Goal: Information Seeking & Learning: Learn about a topic

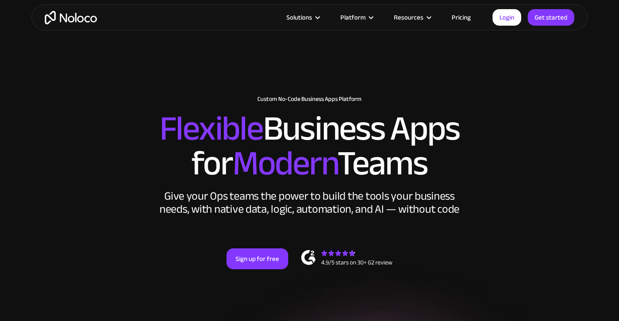
scroll to position [181, 0]
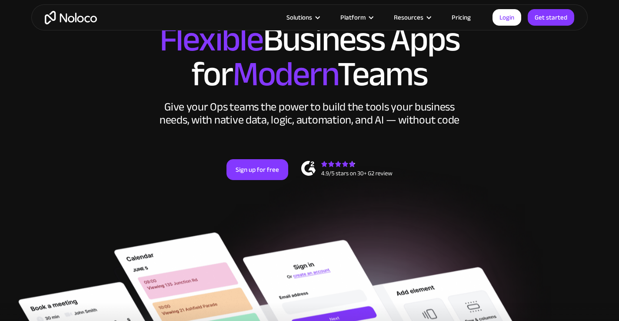
scroll to position [77, 0]
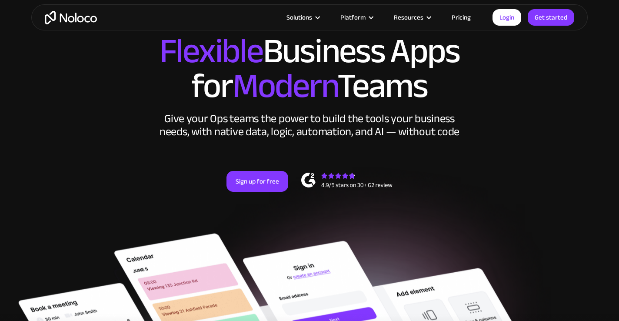
click at [457, 16] on link "Pricing" at bounding box center [461, 17] width 41 height 11
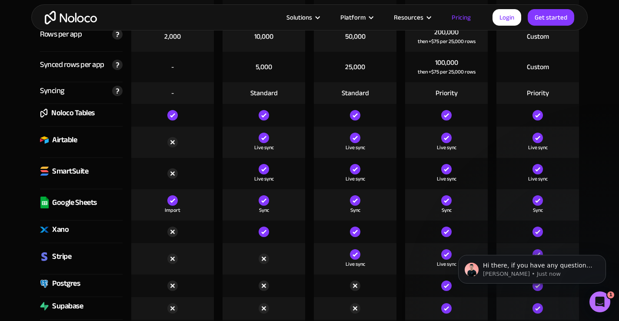
scroll to position [1270, 0]
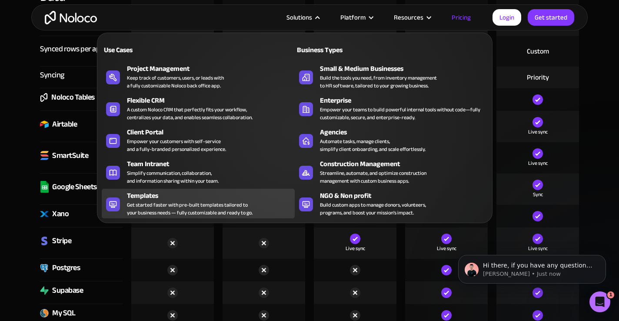
click at [182, 204] on div "Get started faster with pre-built templates tailored to your business needs — f…" at bounding box center [190, 209] width 126 height 16
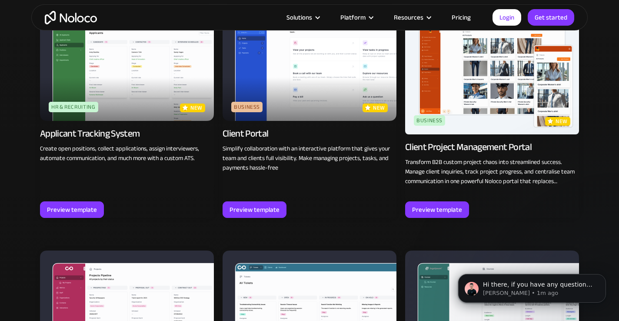
scroll to position [611, 0]
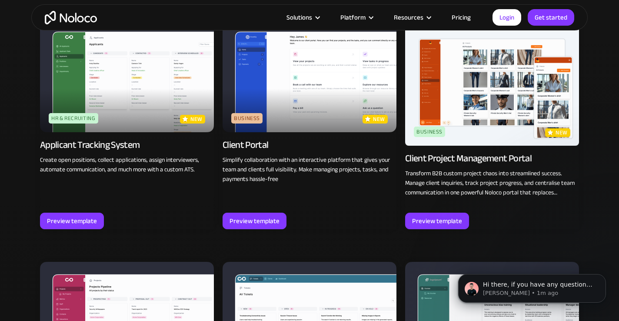
click at [248, 118] on div "Business" at bounding box center [246, 118] width 31 height 10
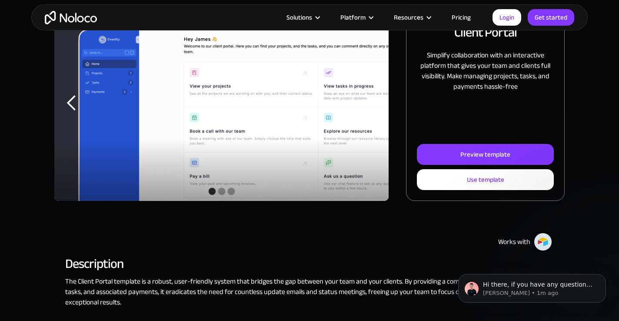
scroll to position [143, 0]
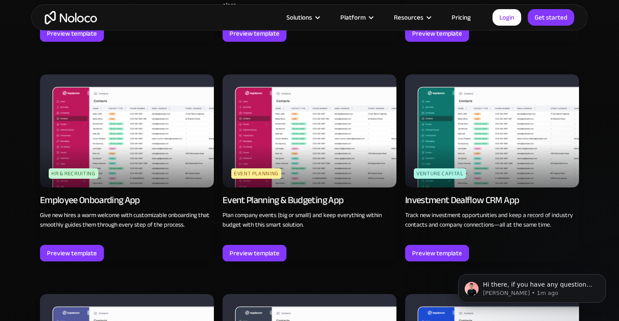
scroll to position [2015, 0]
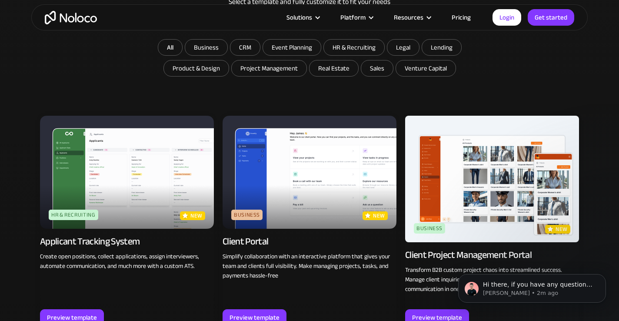
scroll to position [475, 0]
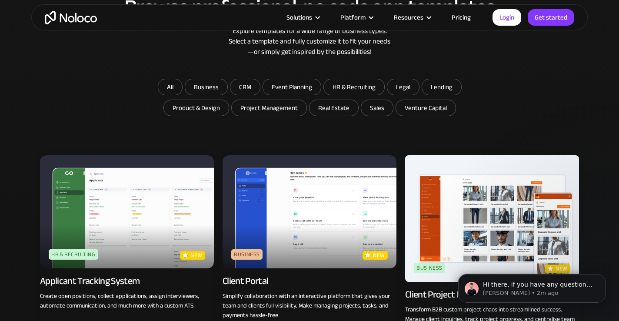
click at [338, 217] on img at bounding box center [309, 211] width 174 height 113
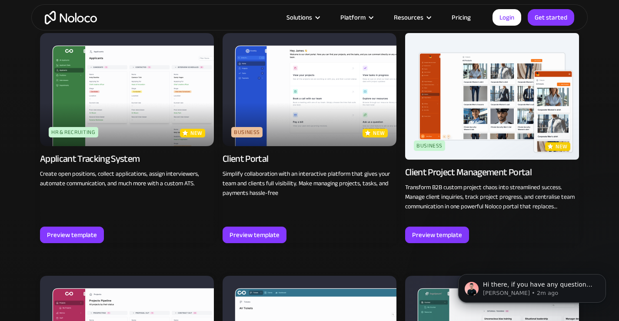
click at [455, 87] on img at bounding box center [492, 96] width 174 height 126
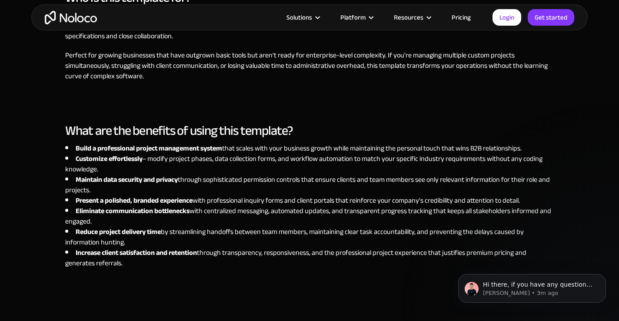
scroll to position [774, 0]
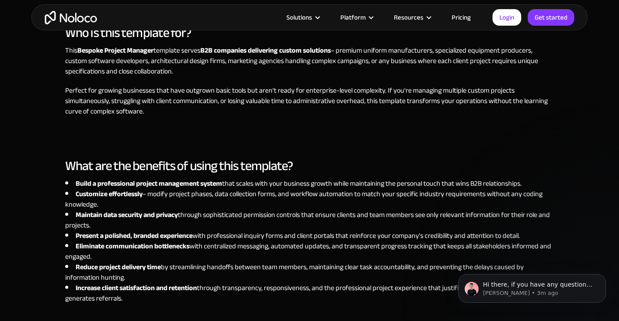
click at [462, 16] on link "Pricing" at bounding box center [461, 17] width 41 height 11
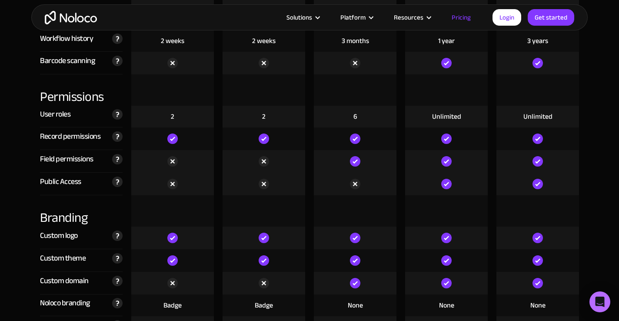
scroll to position [1988, 0]
